Goal: Information Seeking & Learning: Learn about a topic

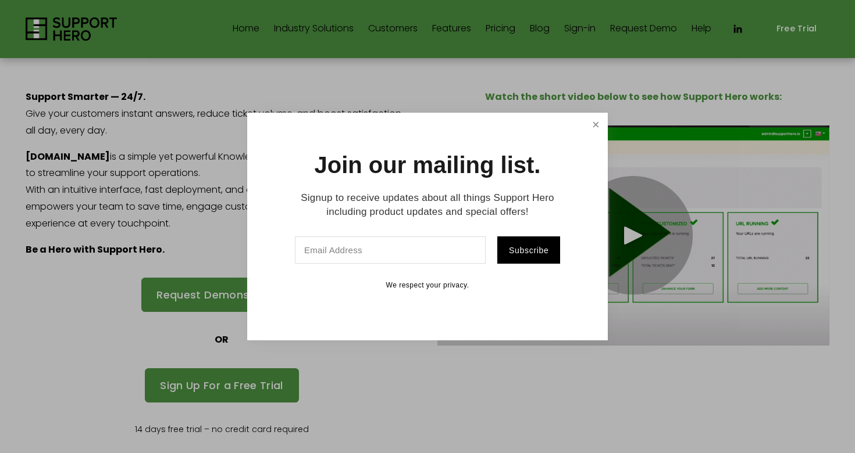
click at [592, 120] on link "Close" at bounding box center [595, 125] width 20 height 20
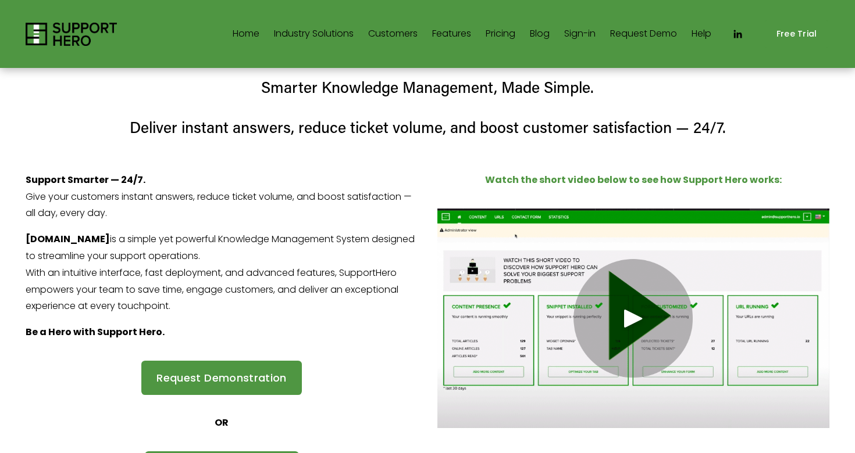
click at [446, 35] on link "Features" at bounding box center [451, 34] width 39 height 19
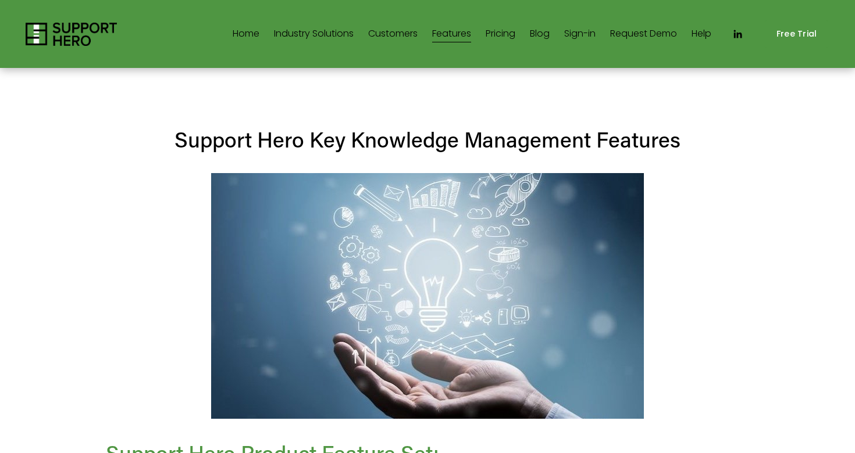
click at [225, 37] on div "Home Industry Solutions Retail SaaS Call Centers/Contact Centers Employees Star…" at bounding box center [424, 34] width 574 height 19
click at [246, 35] on link "Home" at bounding box center [246, 34] width 27 height 19
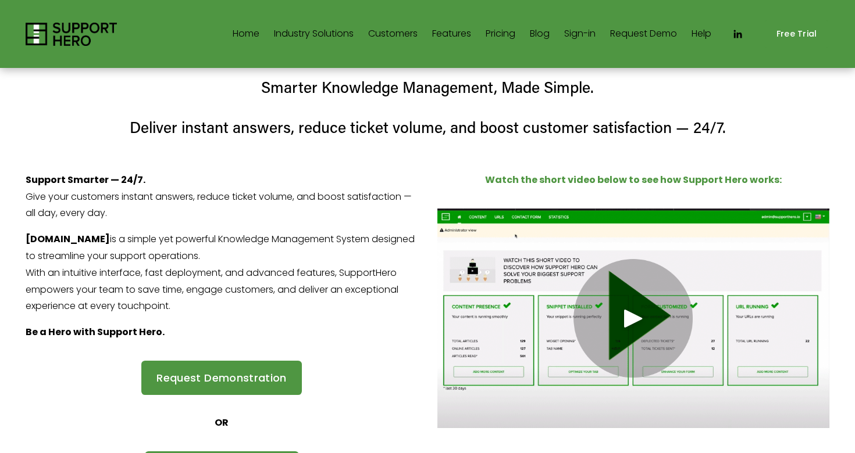
click at [741, 33] on use "LinkedIn" at bounding box center [738, 34] width 8 height 8
click at [653, 303] on div at bounding box center [633, 319] width 392 height 220
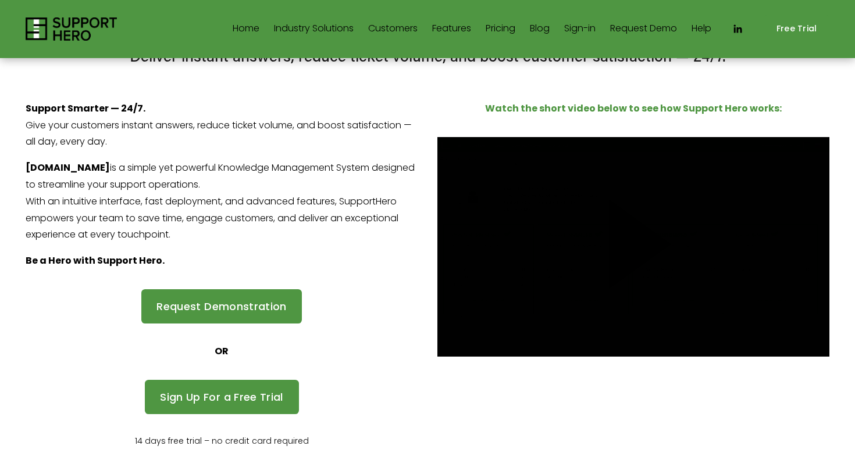
scroll to position [75, 0]
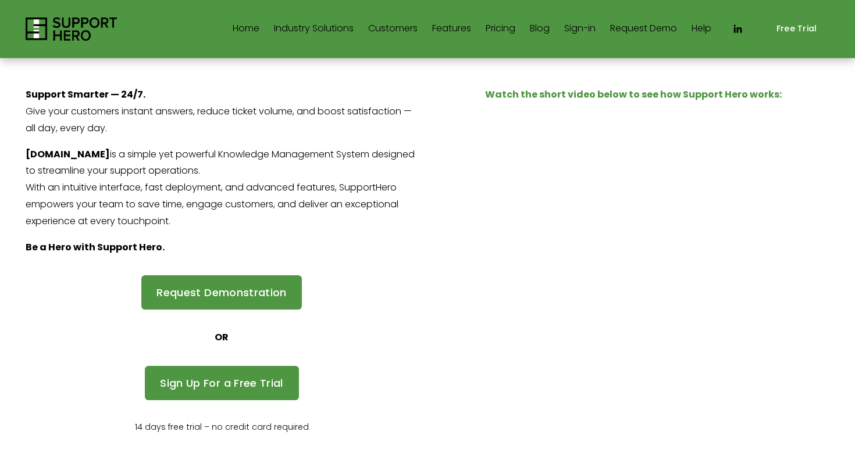
click at [801, 30] on link "Free Trial" at bounding box center [796, 28] width 66 height 27
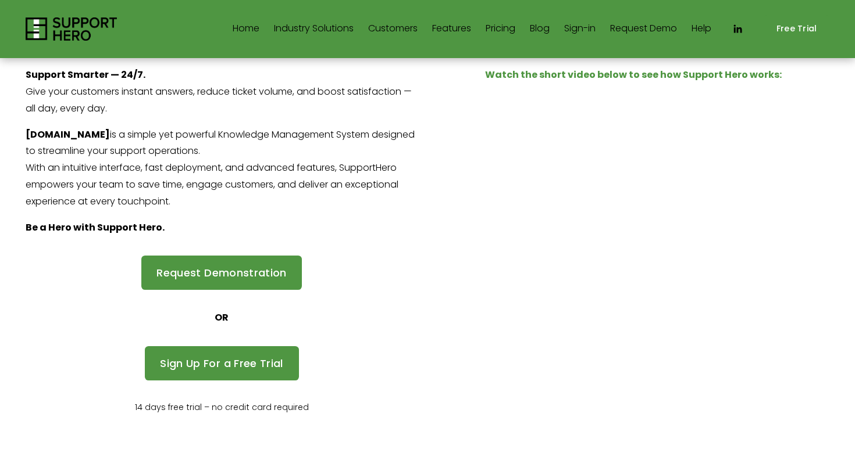
click at [451, 38] on link "Features" at bounding box center [451, 29] width 39 height 19
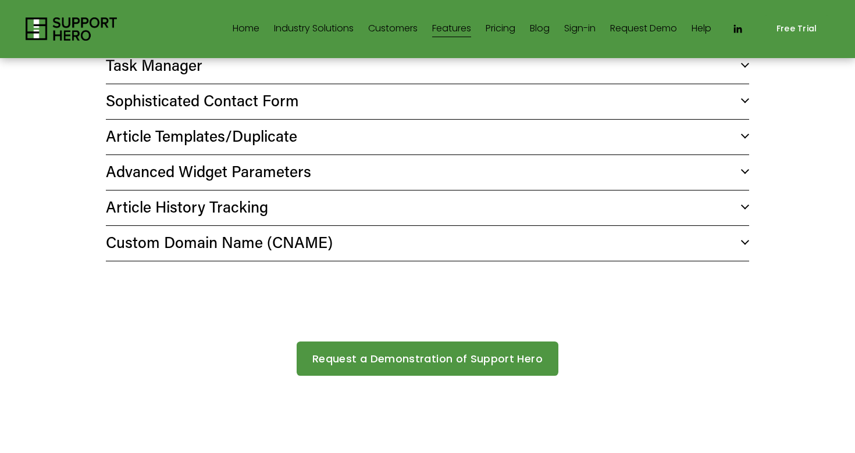
scroll to position [1024, 0]
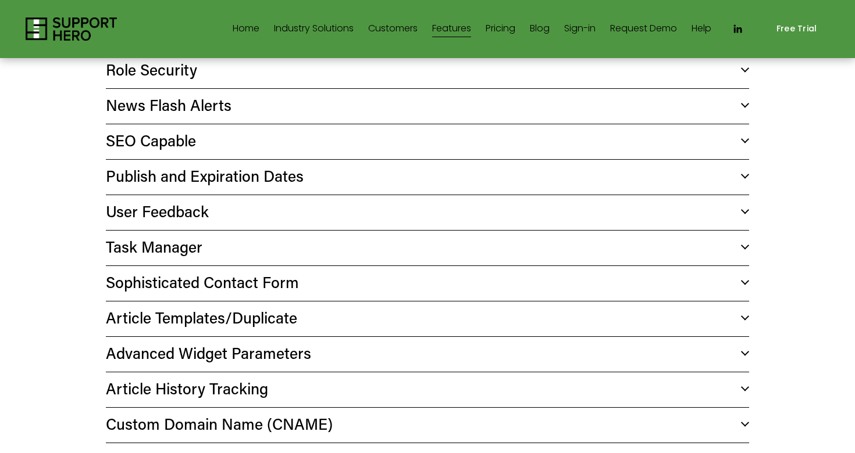
click at [217, 238] on span "Task Manager" at bounding box center [423, 247] width 634 height 20
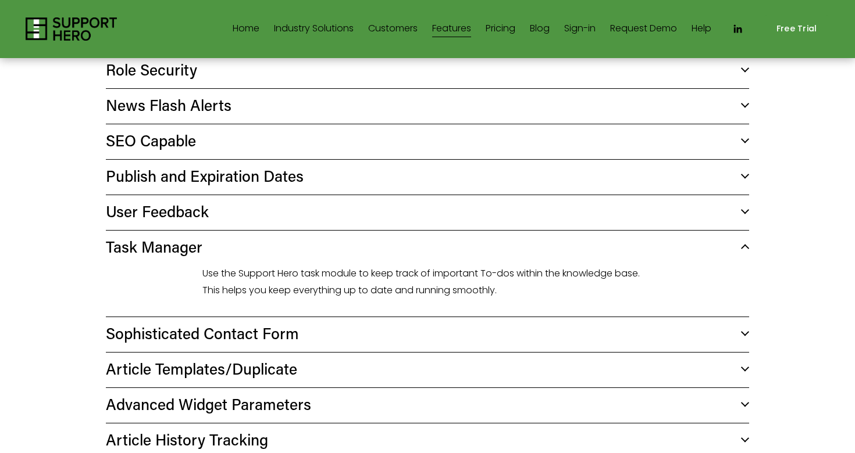
click at [226, 244] on span "Task Manager" at bounding box center [423, 247] width 634 height 20
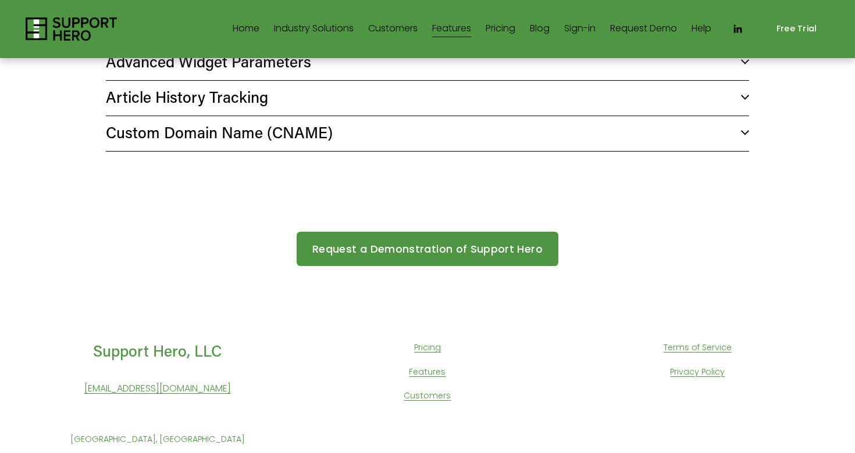
scroll to position [1288, 0]
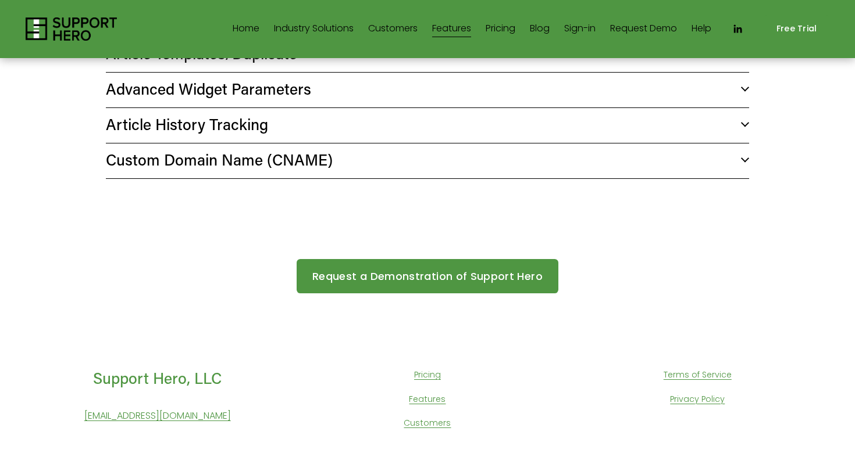
click at [426, 416] on link "Customers" at bounding box center [426, 423] width 47 height 15
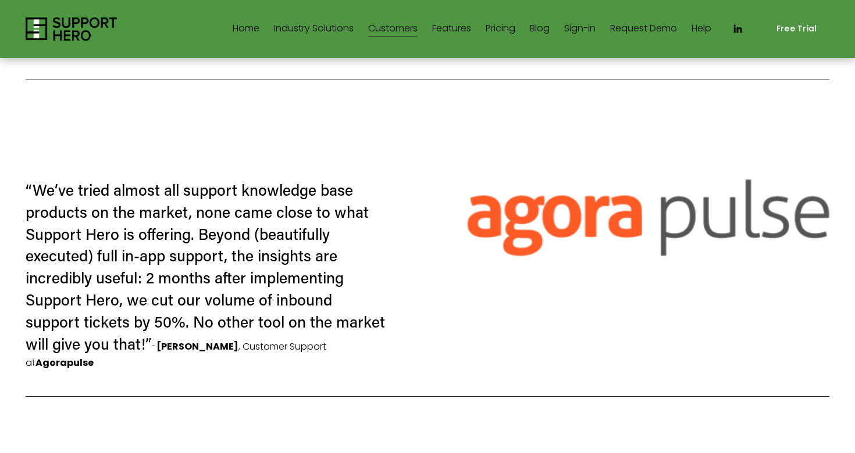
scroll to position [237, 0]
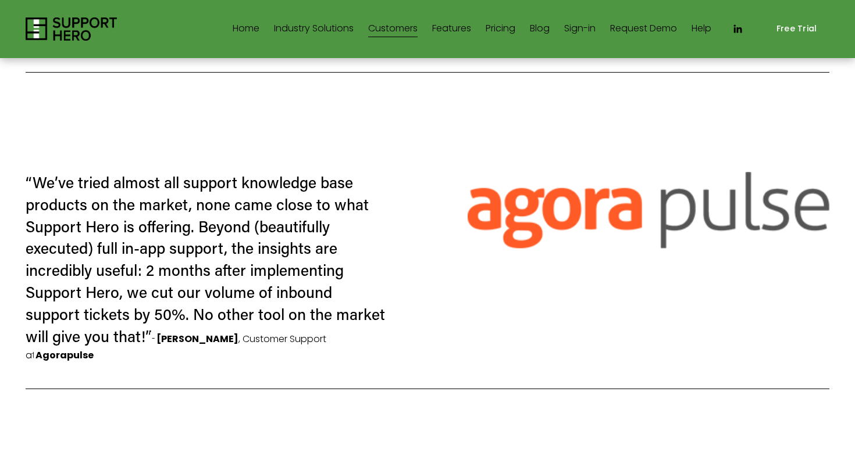
click at [244, 35] on link "Home" at bounding box center [246, 29] width 27 height 19
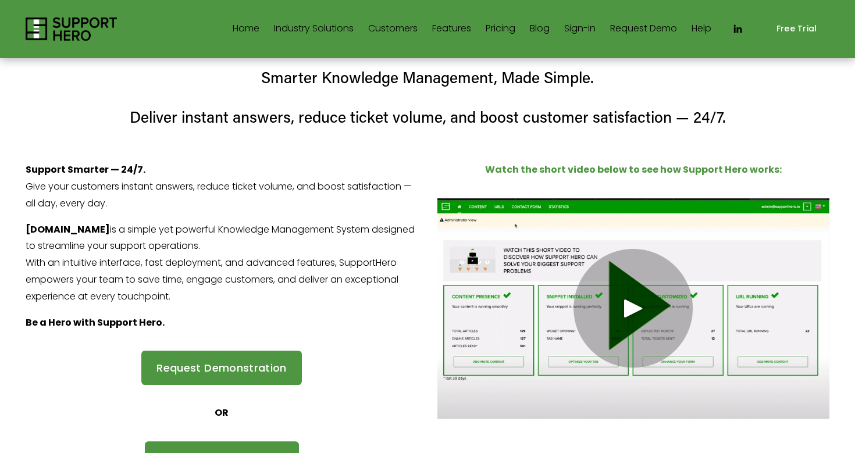
click at [102, 178] on p "Support Smarter — 24/7. Give your customers instant answers, reduce ticket volu…" at bounding box center [222, 187] width 392 height 50
